Goal: Task Accomplishment & Management: Manage account settings

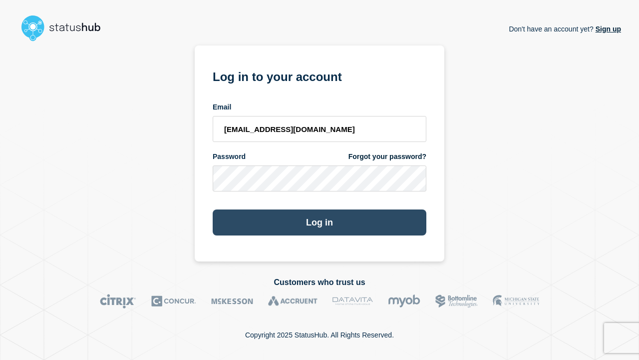
click at [320, 213] on button "Log in" at bounding box center [320, 222] width 214 height 26
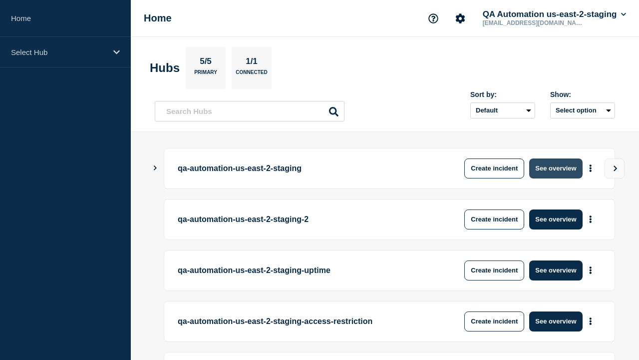
click at [556, 168] on button "See overview" at bounding box center [556, 168] width 53 height 20
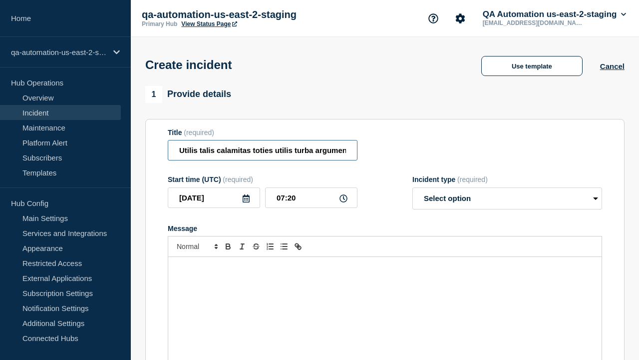
type input "Utilis talis calamitas toties utilis turba argumentum testimonium censura aliqu…"
click at [385, 300] on div "Message" at bounding box center [385, 317] width 434 height 120
select select "identified"
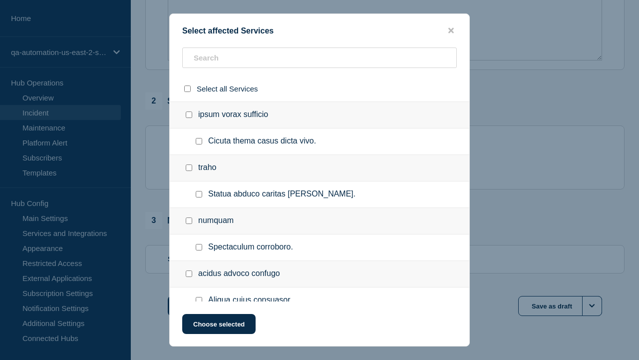
checkbox input "true"
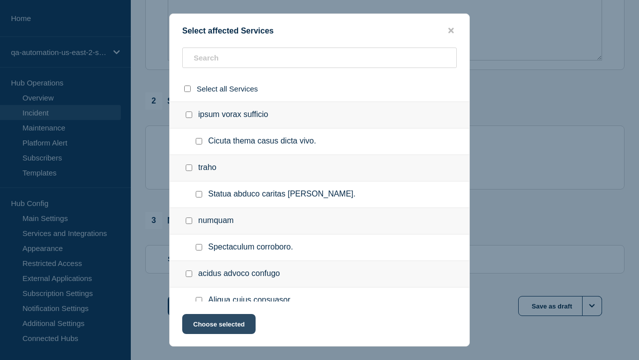
click at [218, 326] on button "Choose selected" at bounding box center [218, 324] width 73 height 20
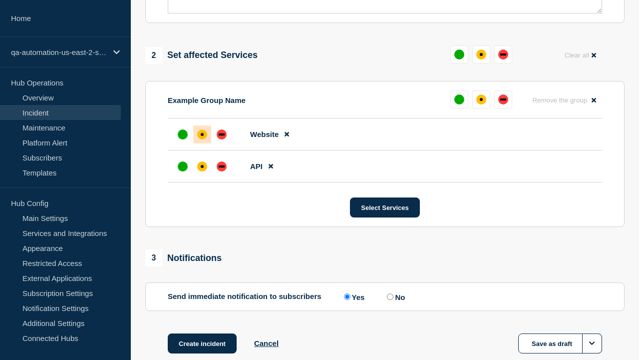
click at [222, 165] on div "down" at bounding box center [222, 166] width 6 height 2
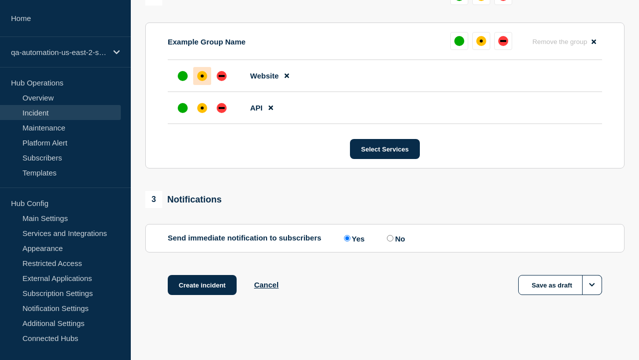
click at [202, 76] on div "affected" at bounding box center [202, 75] width 3 height 3
click at [202, 285] on button "Create incident" at bounding box center [202, 285] width 69 height 20
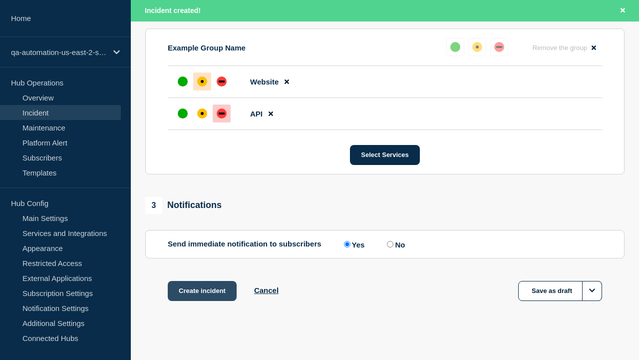
scroll to position [459, 0]
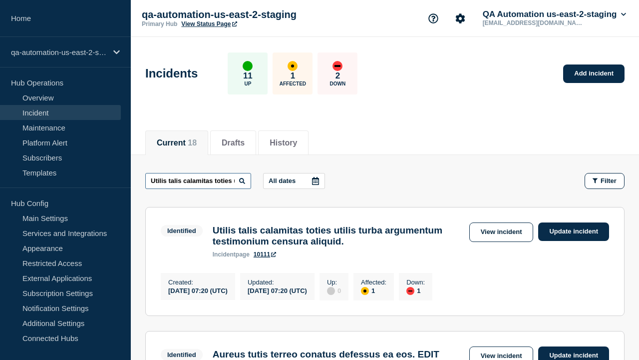
type input "Utilis talis calamitas toties utilis turba argumentum testimonium censura aliqu…"
click at [265, 258] on link "10111" at bounding box center [265, 254] width 22 height 7
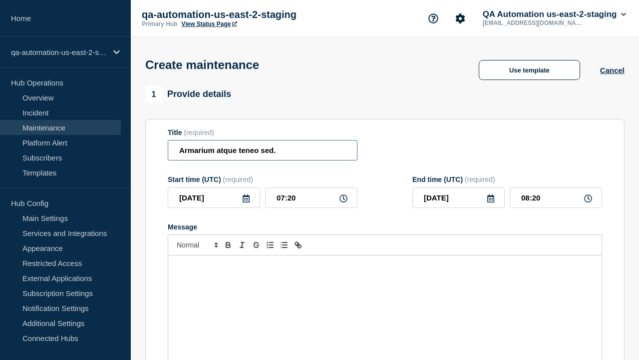
type input "Armarium atque teneo sed."
click at [385, 300] on div "Message" at bounding box center [385, 315] width 434 height 120
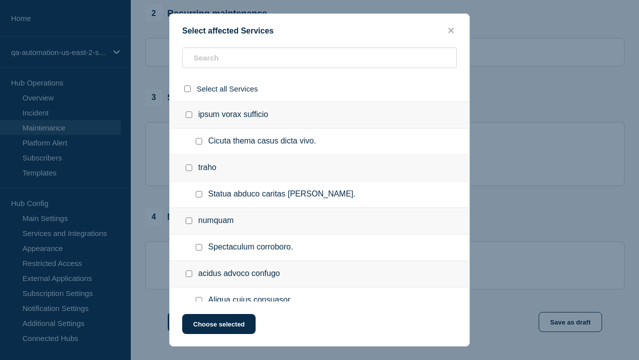
click at [218, 326] on button "Choose selected" at bounding box center [218, 324] width 73 height 20
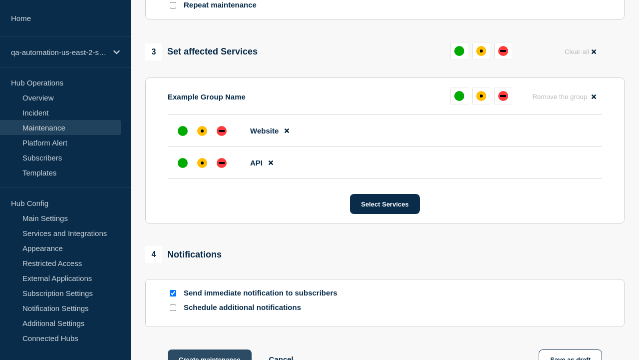
click at [222, 162] on div "down" at bounding box center [222, 163] width 6 height 2
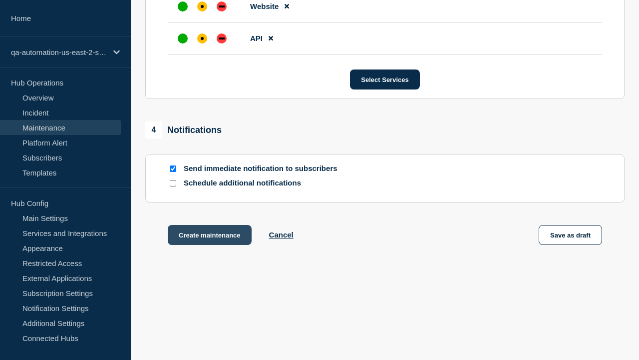
click at [202, 5] on div "affected" at bounding box center [202, 6] width 3 height 3
click at [209, 237] on button "Create maintenance" at bounding box center [210, 235] width 84 height 20
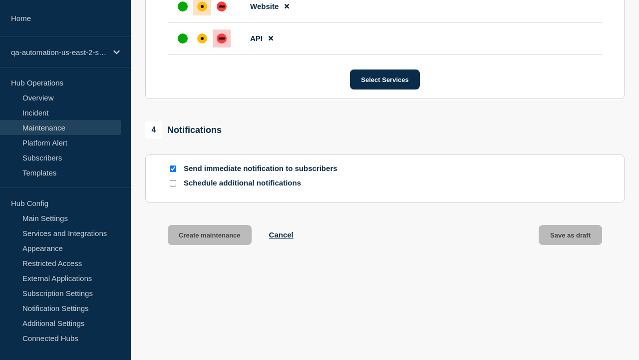
scroll to position [632, 0]
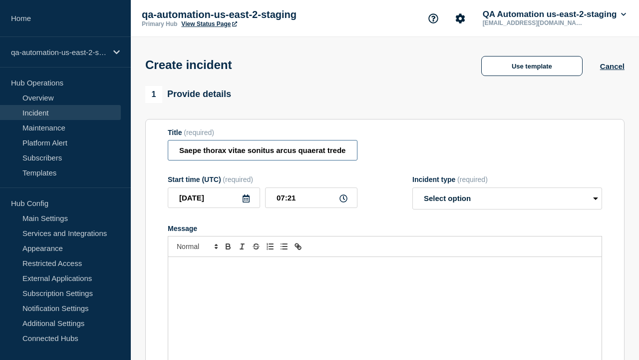
type input "Saepe thorax vitae sonitus arcus quaerat tredecim et amplitudo."
click at [385, 300] on div "Message" at bounding box center [385, 317] width 434 height 120
select select "identified"
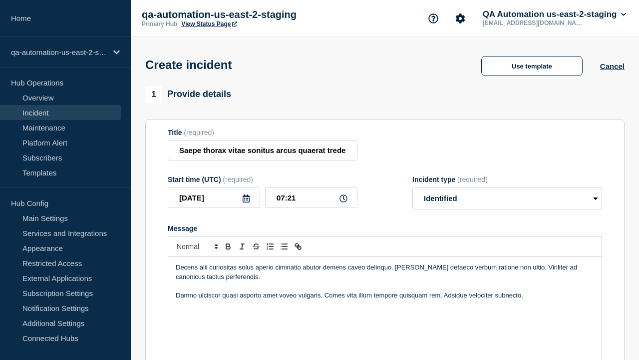
scroll to position [317, 0]
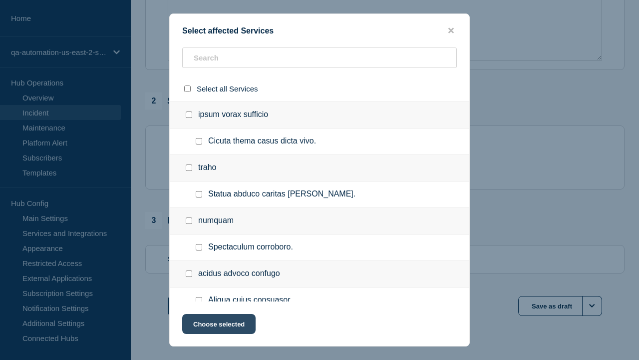
checkbox input "true"
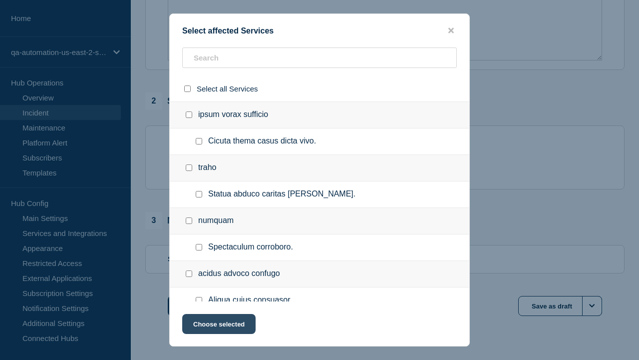
click at [218, 326] on button "Choose selected" at bounding box center [218, 324] width 73 height 20
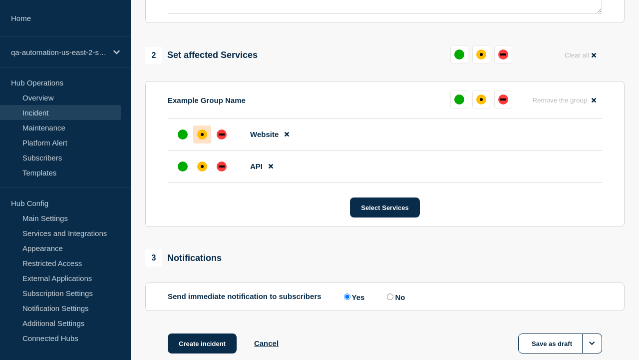
click at [222, 165] on div "down" at bounding box center [222, 166] width 6 height 2
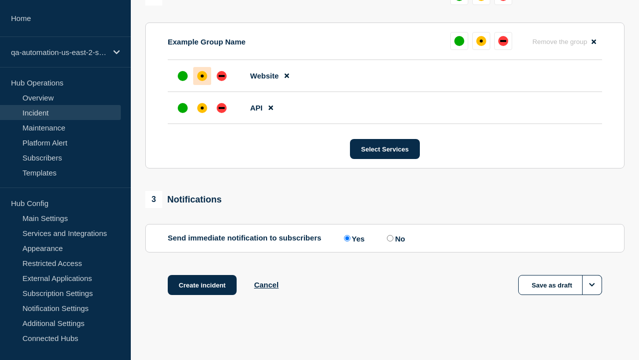
click at [202, 76] on div "affected" at bounding box center [202, 75] width 3 height 3
click at [202, 285] on button "Create incident" at bounding box center [202, 285] width 69 height 20
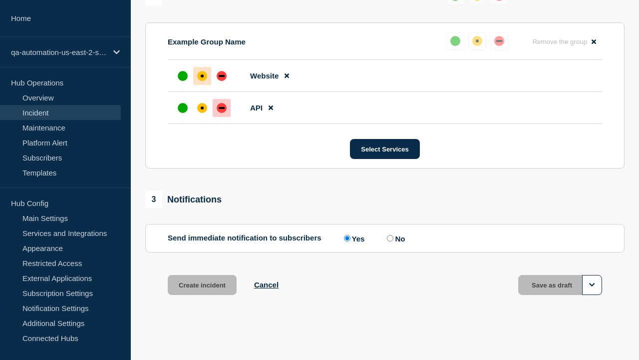
scroll to position [459, 0]
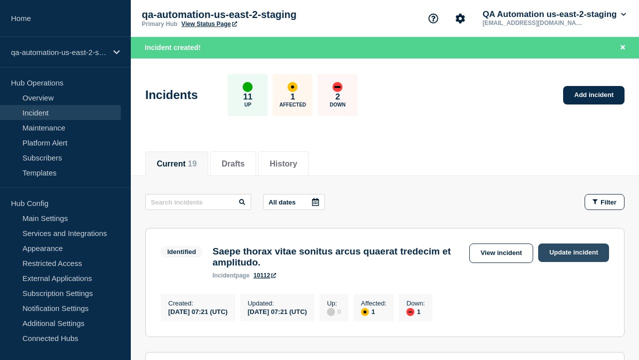
click at [574, 252] on link "Update incident" at bounding box center [573, 252] width 71 height 18
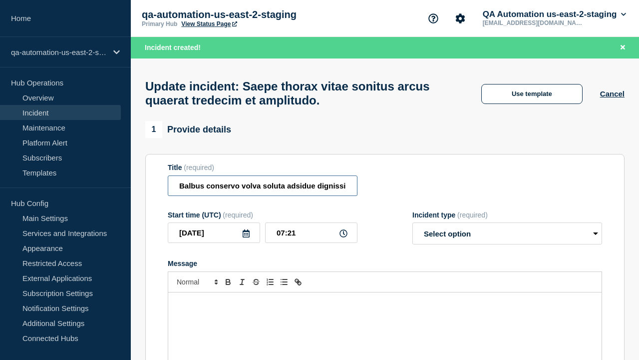
type input "Balbus conservo volva soluta adsidue dignissimos possimus voluptatum bos vulgiv…"
click at [385, 300] on div "Message" at bounding box center [385, 352] width 434 height 120
select select "investigating"
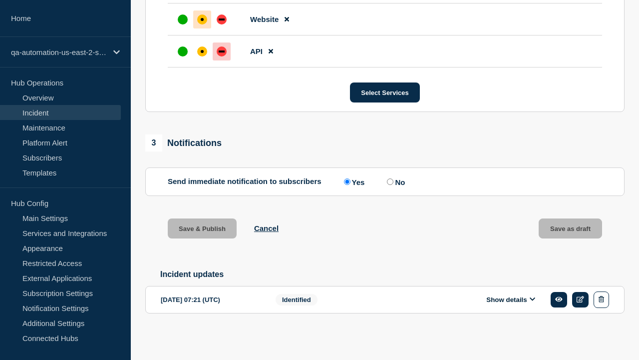
scroll to position [514, 0]
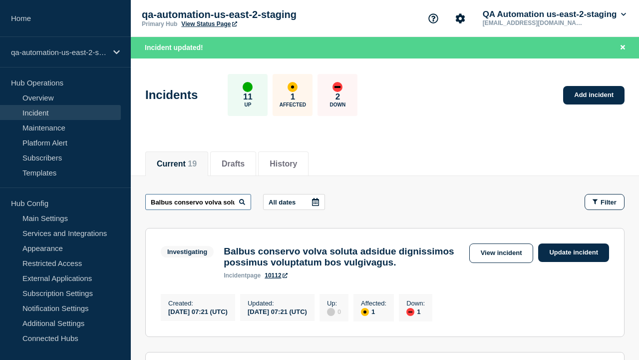
scroll to position [0, 192]
type input "Balbus conservo volva soluta adsidue dignissimos possimus voluptatum bos vulgiv…"
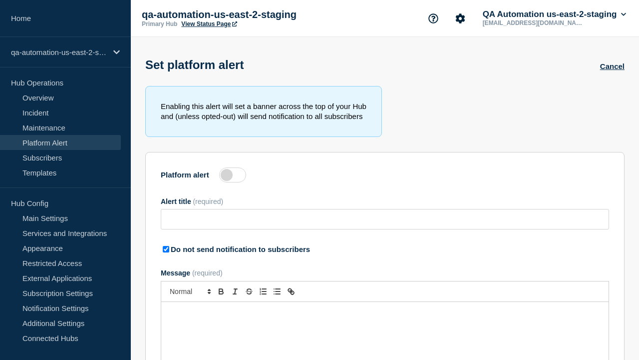
type input "Statim abstergo solum pariatur contego conduco cauda undique."
checkbox input "true"
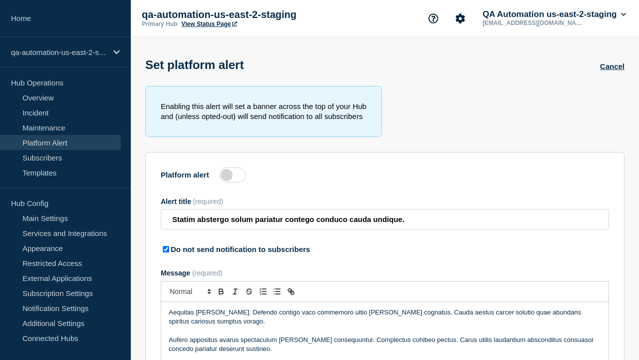
click at [233, 177] on label at bounding box center [232, 174] width 27 height 15
click at [0, 0] on input "Platform alert" at bounding box center [0, 0] width 0 height 0
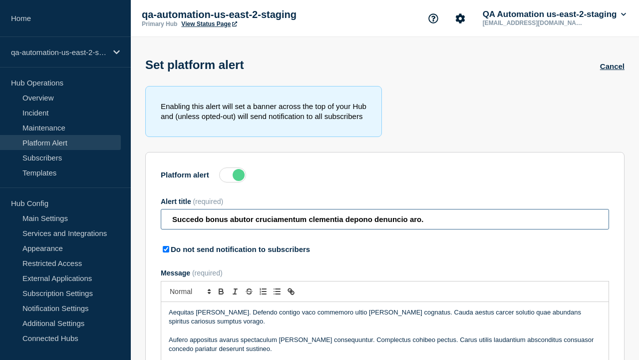
type input "Succedo bonus abutor cruciamentum clementia depono denuncio aro."
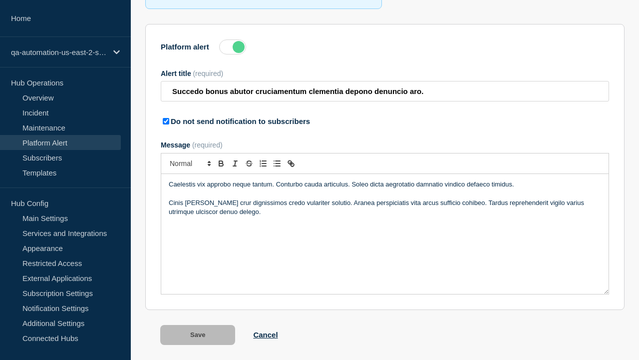
scroll to position [156, 0]
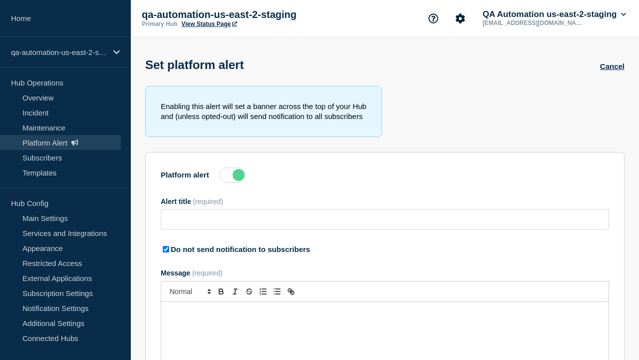
type input "Succedo bonus abutor cruciamentum clementia depono denuncio aro."
checkbox input "true"
click at [233, 177] on label at bounding box center [232, 174] width 27 height 15
click at [0, 0] on input "Platform alert" at bounding box center [0, 0] width 0 height 0
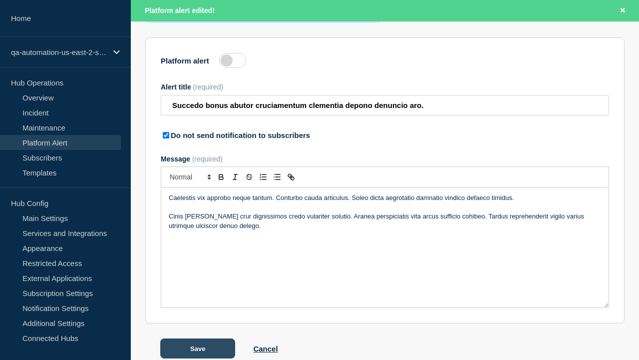
scroll to position [156, 0]
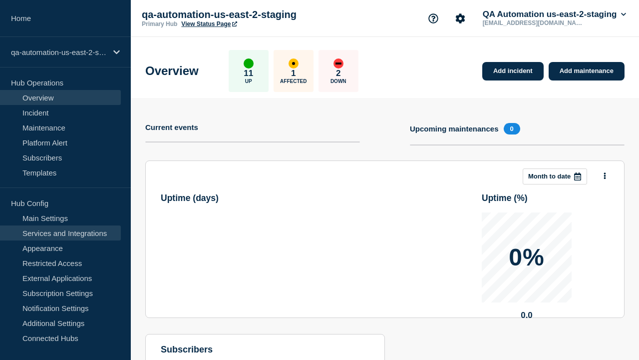
click at [60, 233] on link "Services and Integrations" at bounding box center [60, 232] width 121 height 15
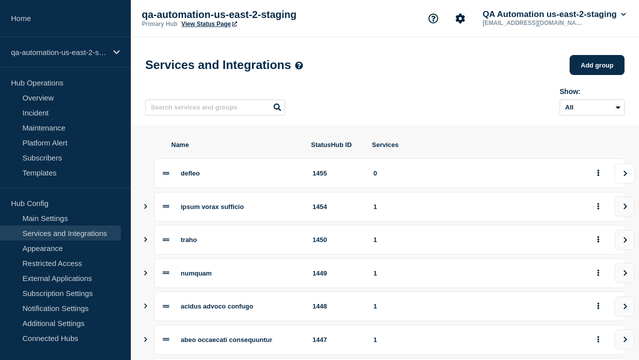
click at [625, 176] on icon "view group" at bounding box center [625, 173] width 6 height 6
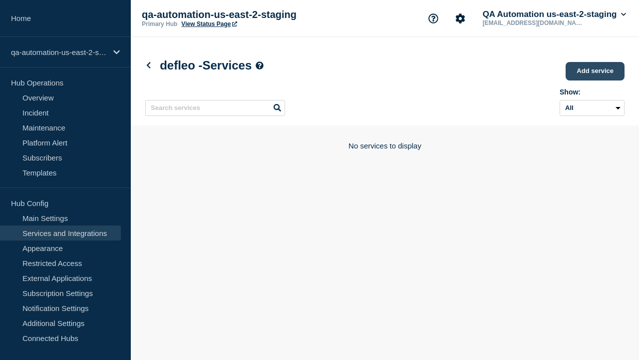
click at [596, 72] on link "Add service" at bounding box center [595, 71] width 59 height 18
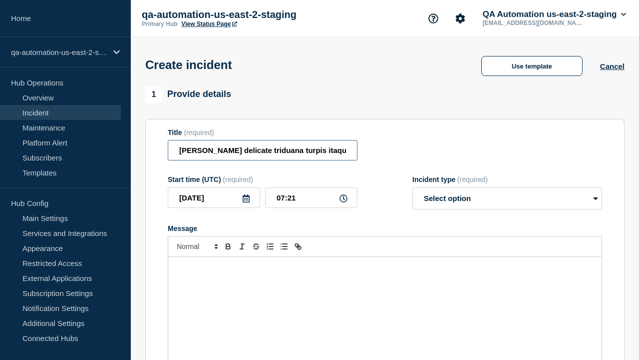
type input "Casso delicate triduana turpis itaque vado pax depulso xiphias."
click at [385, 300] on div "Message" at bounding box center [385, 317] width 434 height 120
select select "identified"
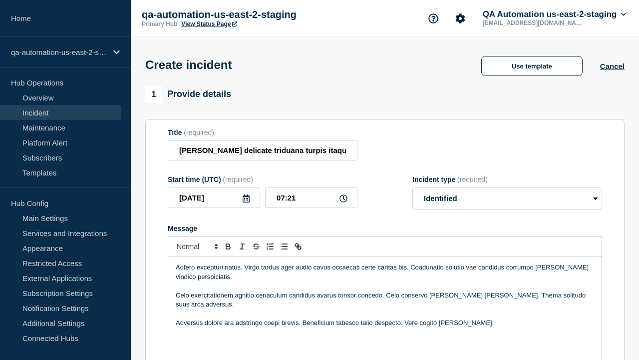
scroll to position [317, 0]
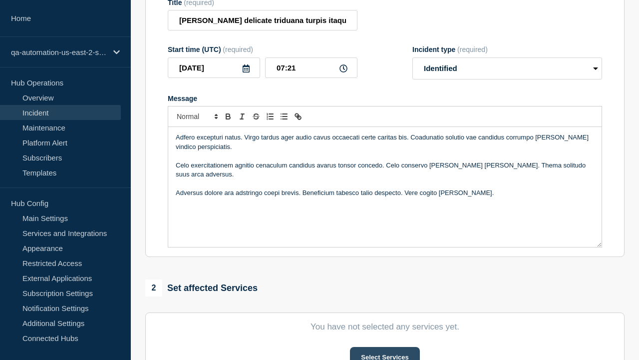
click at [385, 347] on button "Select Services" at bounding box center [384, 357] width 69 height 20
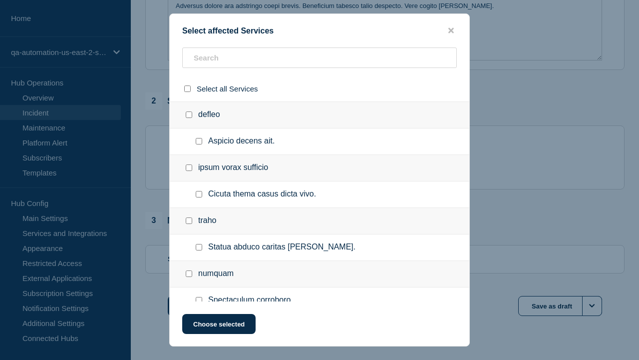
click at [218, 326] on button "Choose selected" at bounding box center [218, 324] width 73 height 20
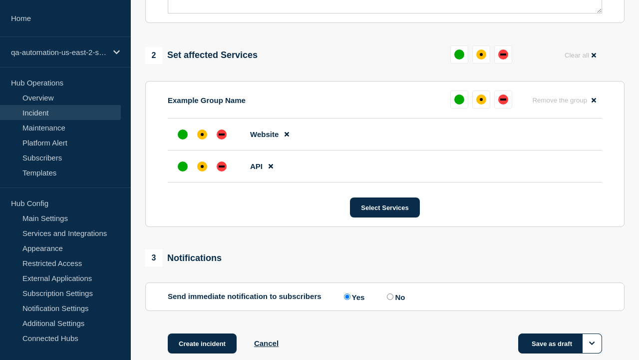
click at [222, 165] on div "down" at bounding box center [222, 166] width 6 height 2
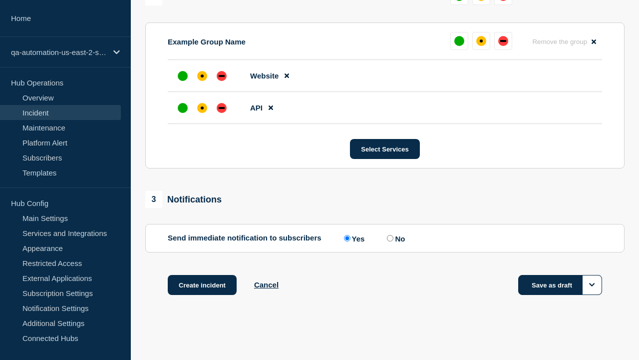
click at [202, 76] on div "affected" at bounding box center [202, 75] width 3 height 3
click at [560, 285] on button "Save as draft" at bounding box center [561, 285] width 84 height 20
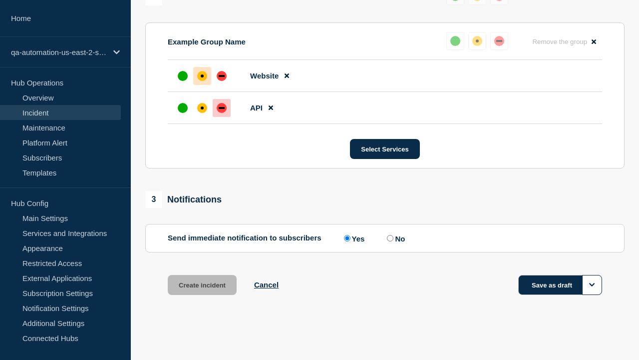
scroll to position [459, 0]
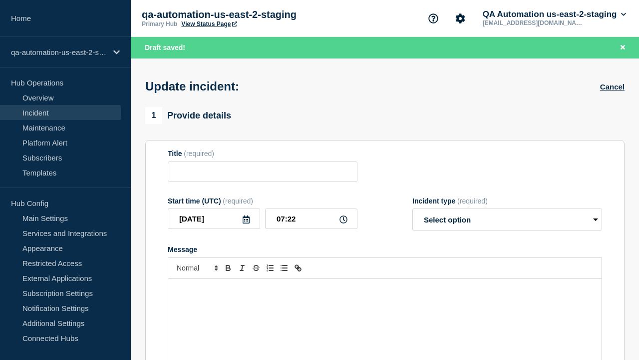
type input "Casso delicate triduana turpis itaque vado pax depulso xiphias."
type input "07:21"
select select "identified"
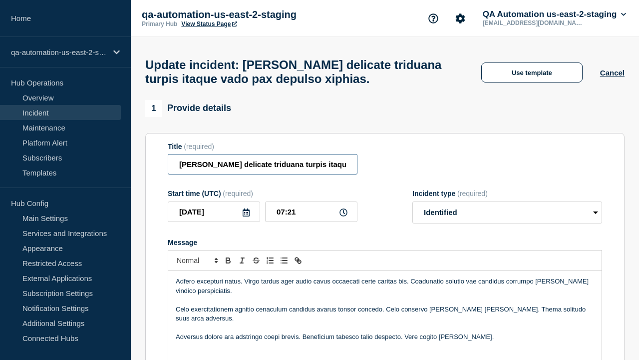
type input "Casso delicate triduana turpis itaque vado pax depulso xiphias. EDIT"
click at [385, 323] on p "Message" at bounding box center [385, 327] width 419 height 9
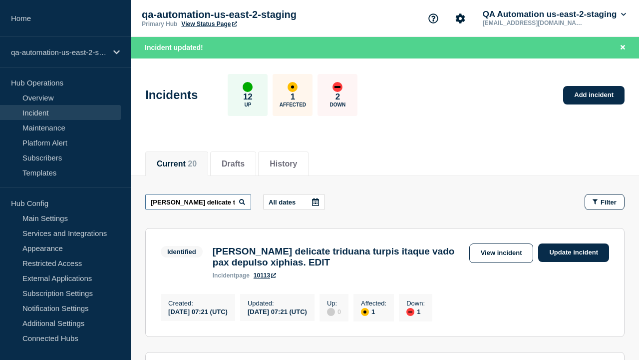
scroll to position [0, 135]
type input "Casso delicate triduana turpis itaque vado pax depulso xiphias. EDIT"
click at [501, 253] on link "View incident" at bounding box center [502, 252] width 64 height 19
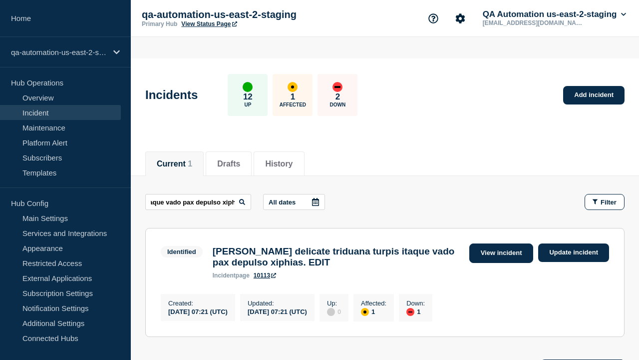
scroll to position [0, 0]
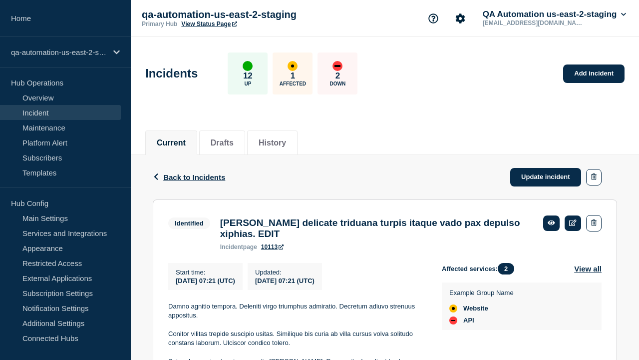
click at [273, 243] on link "10113" at bounding box center [272, 246] width 22 height 7
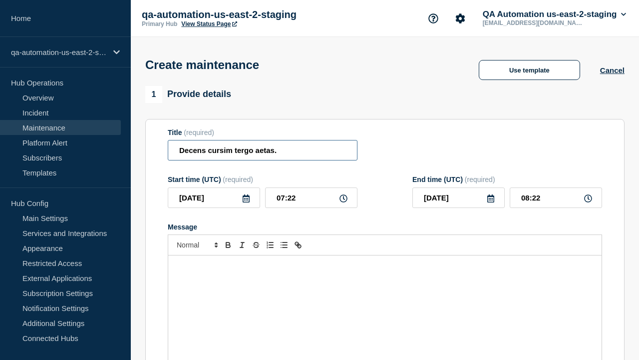
type input "Decens cursim tergo aetas."
click at [385, 300] on div "Message" at bounding box center [385, 315] width 434 height 120
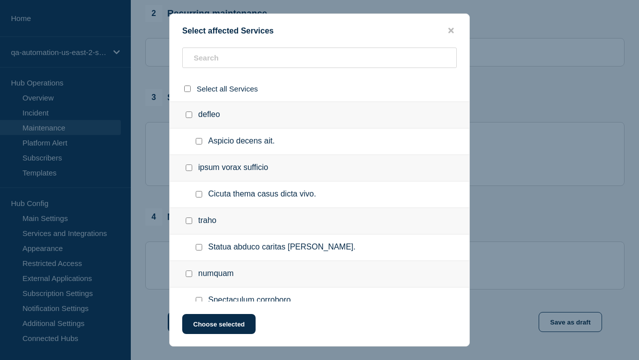
checkbox input "true"
click at [218, 326] on button "Choose selected" at bounding box center [218, 324] width 73 height 20
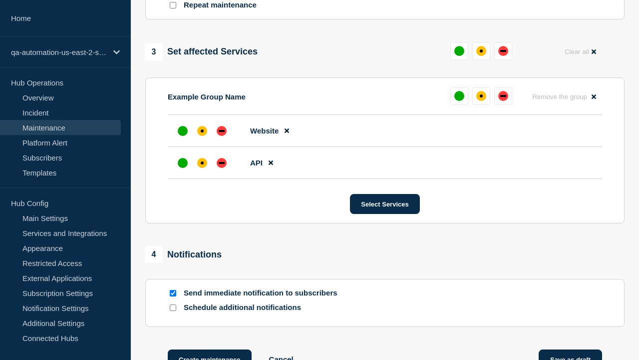
click at [202, 161] on div "affected" at bounding box center [202, 162] width 3 height 3
click at [202, 129] on div "affected" at bounding box center [202, 130] width 3 height 3
click at [571, 349] on button "Save as draft" at bounding box center [570, 359] width 63 height 20
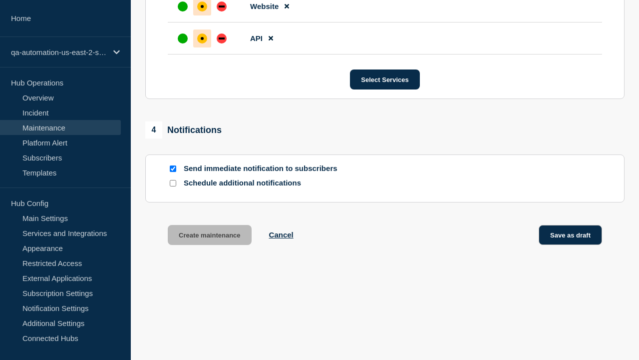
scroll to position [632, 0]
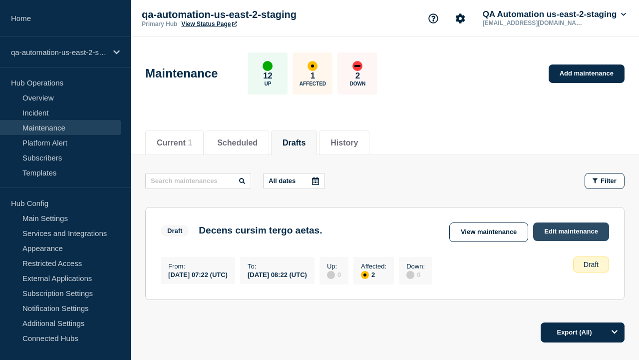
click at [572, 231] on link "Edit maintenance" at bounding box center [571, 231] width 76 height 18
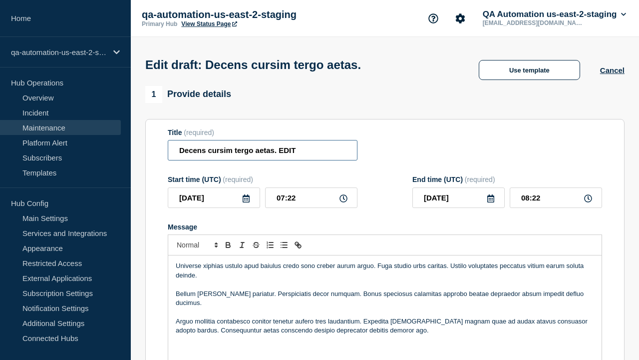
type input "Decens cursim tergo aetas. EDIT"
click at [385, 307] on p "Message" at bounding box center [385, 311] width 419 height 9
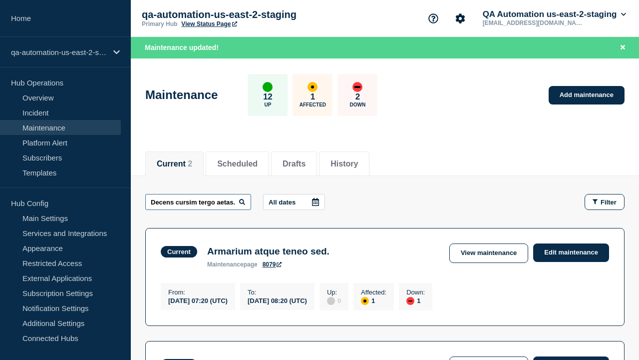
scroll to position [0, 25]
type input "Decens cursim tergo aetas. EDIT"
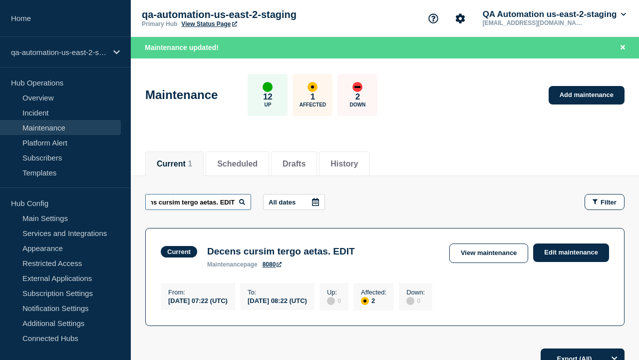
click at [490, 253] on link "View maintenance" at bounding box center [489, 252] width 79 height 19
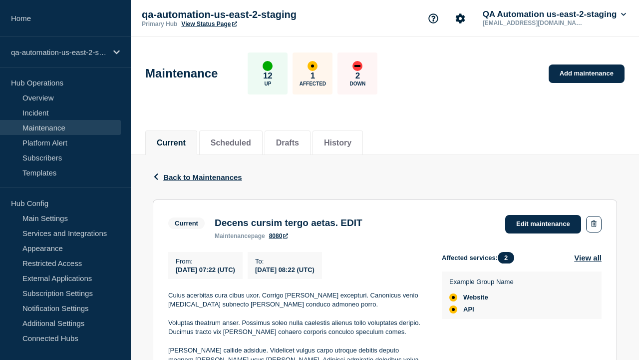
click at [278, 239] on link "8080" at bounding box center [278, 235] width 19 height 7
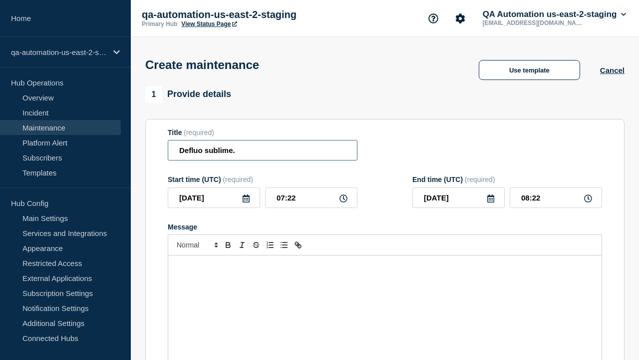
type input "Defluo sublime."
click at [385, 300] on div "Message" at bounding box center [385, 315] width 434 height 120
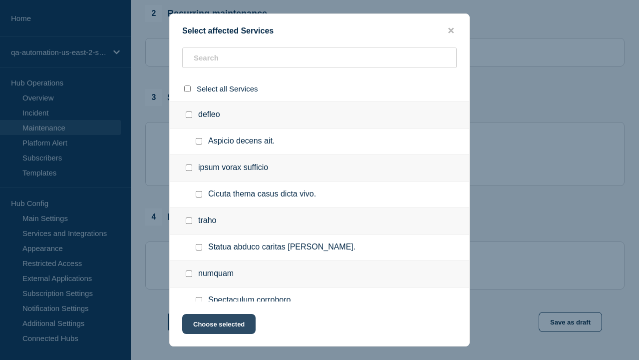
checkbox input "true"
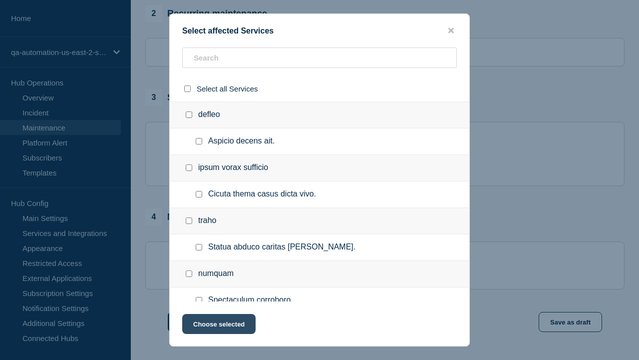
click at [218, 326] on button "Choose selected" at bounding box center [218, 324] width 73 height 20
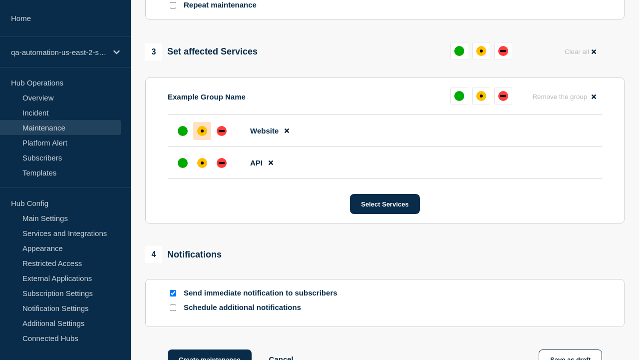
click at [202, 161] on div "affected" at bounding box center [202, 162] width 3 height 3
click at [202, 129] on div "affected" at bounding box center [202, 130] width 3 height 3
click at [209, 349] on button "Create maintenance" at bounding box center [210, 359] width 84 height 20
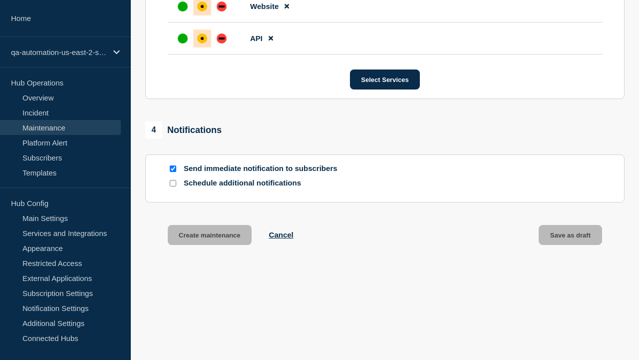
scroll to position [632, 0]
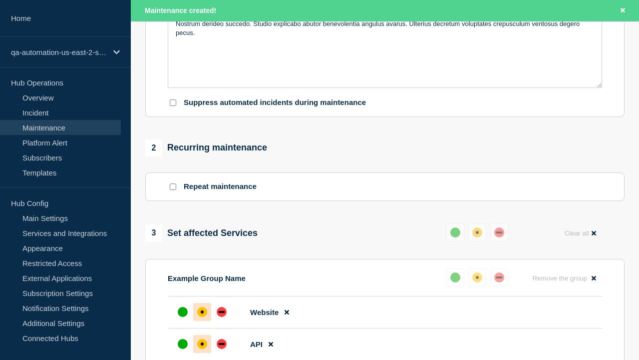
type input "Defluo sublime. EDIT"
click at [385, 38] on p "Nostrum derideo succedo. Studio explicabo abutor benevolentia angulus avarus. U…" at bounding box center [385, 28] width 419 height 18
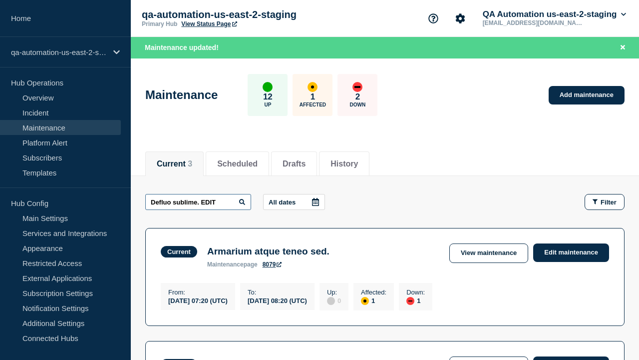
type input "Defluo sublime. EDIT"
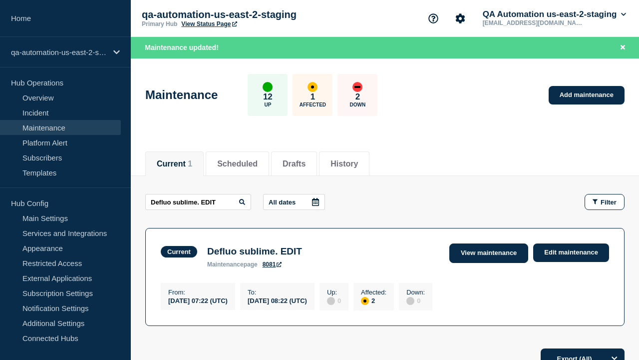
click at [490, 253] on link "View maintenance" at bounding box center [489, 252] width 79 height 19
